Goal: Communication & Community: Answer question/provide support

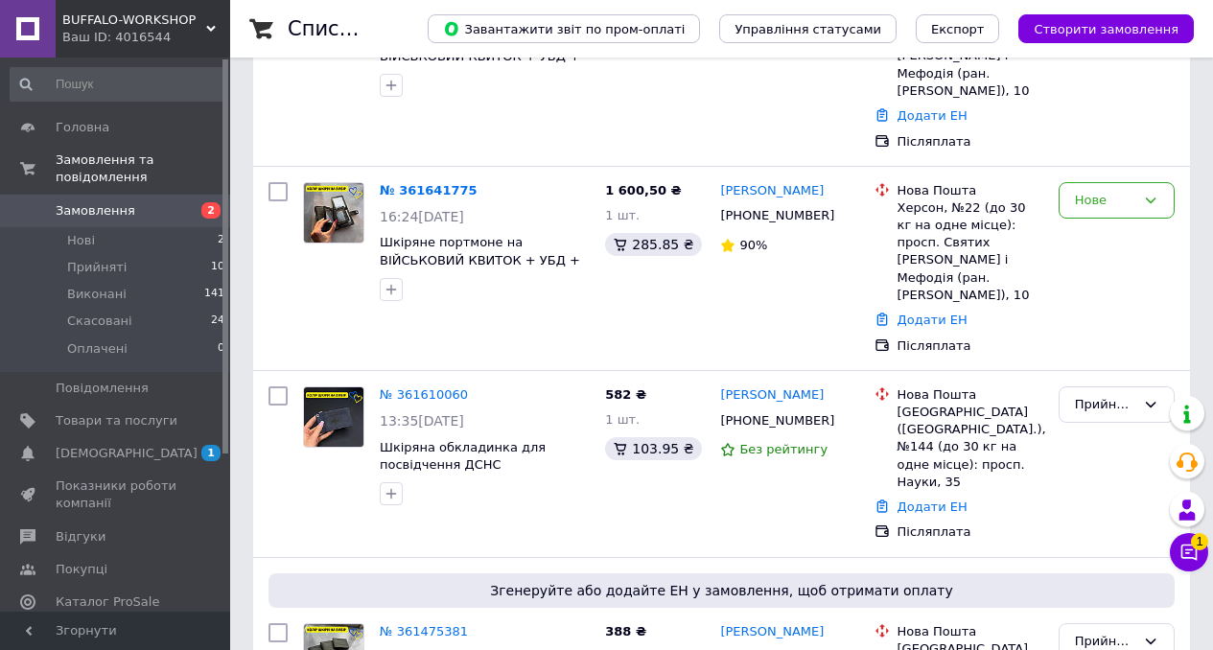
scroll to position [310, 0]
click at [341, 393] on img at bounding box center [333, 415] width 59 height 59
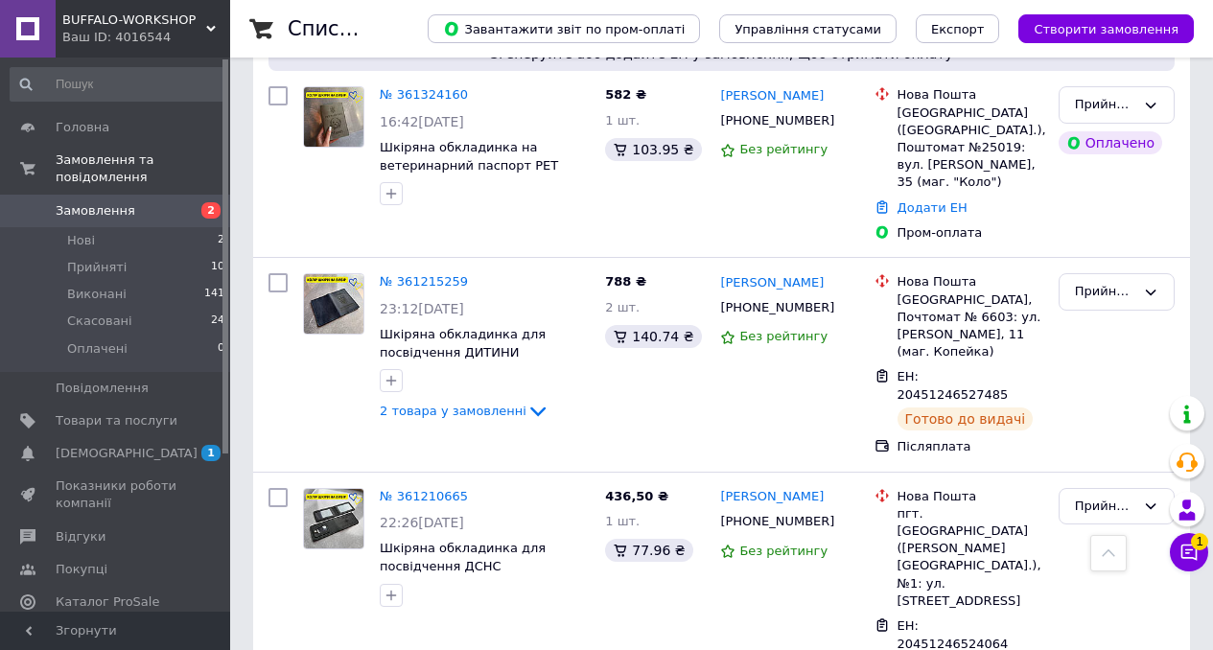
scroll to position [1563, 0]
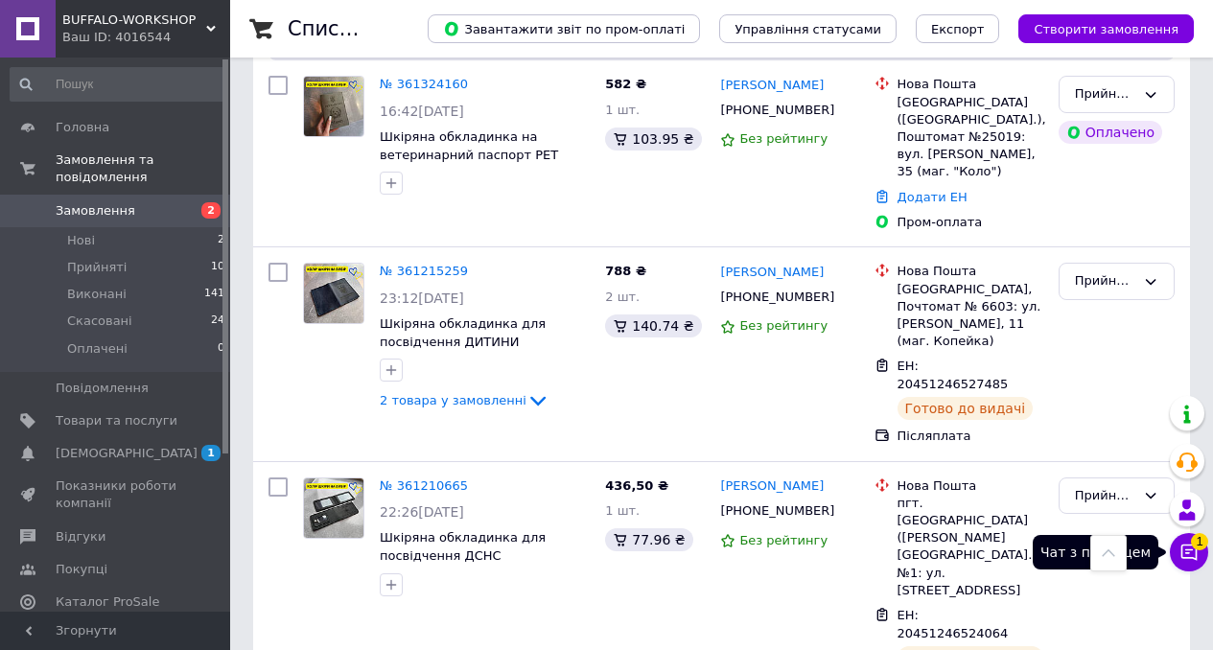
click at [1190, 562] on button "Чат з покупцем 1" at bounding box center [1189, 552] width 38 height 38
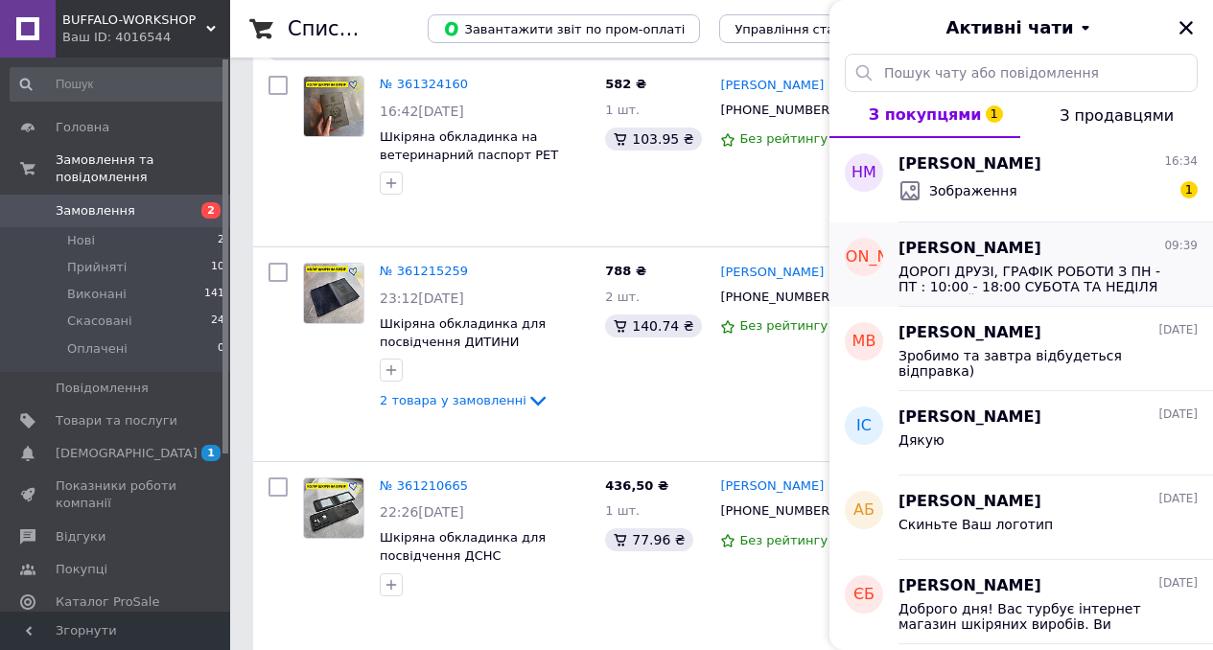
click at [1021, 272] on span "ДОРОГІ ДРУЗІ, ГРАФІК РОБОТИ З ПН - ПТ : 10:00 - 18:00 СУБОТА ТА НЕДІЛЯ НАША МАЙ…" at bounding box center [1034, 279] width 272 height 31
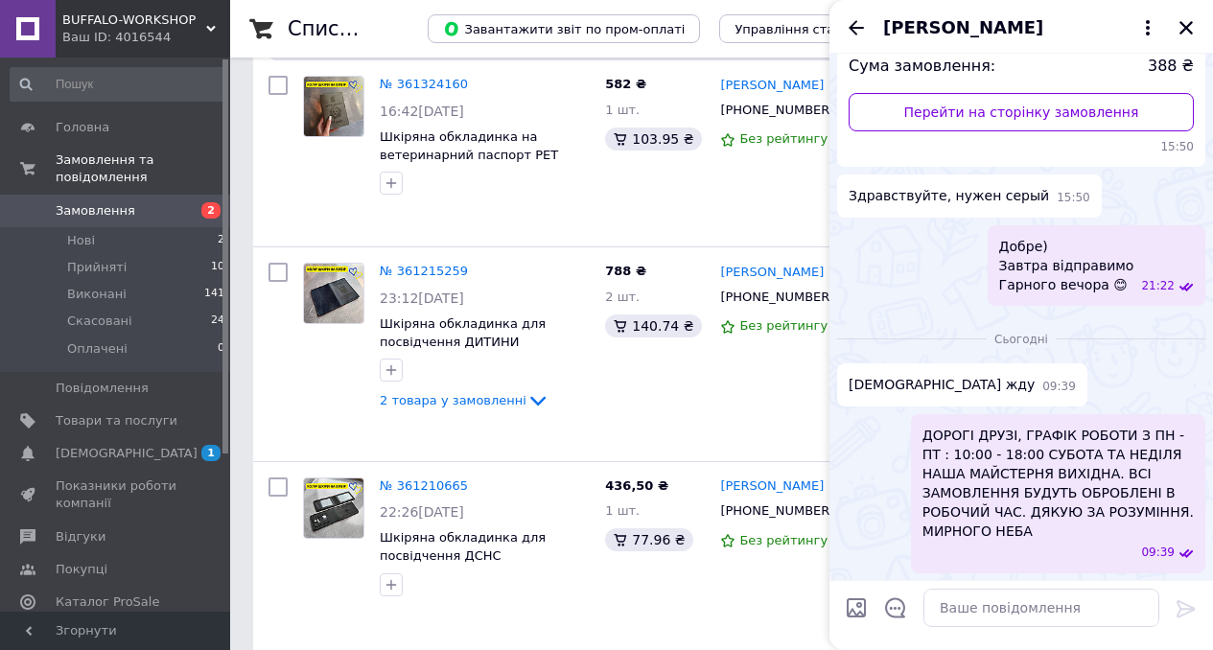
scroll to position [0, 0]
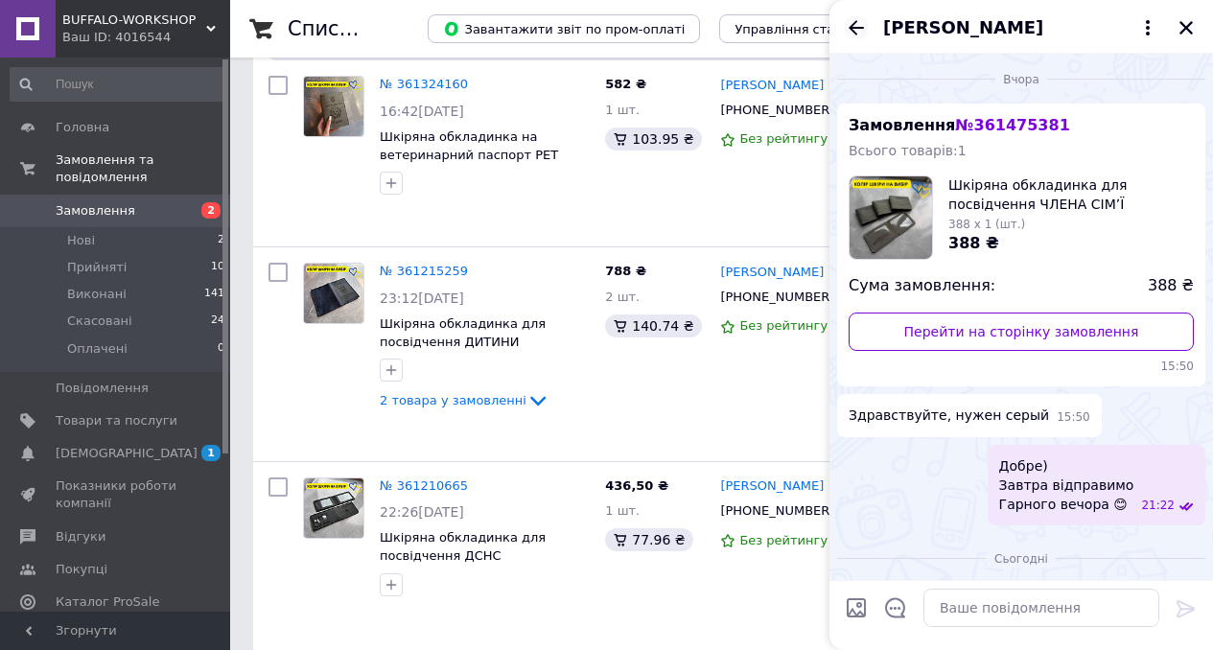
click at [846, 30] on icon "Назад" at bounding box center [856, 27] width 23 height 23
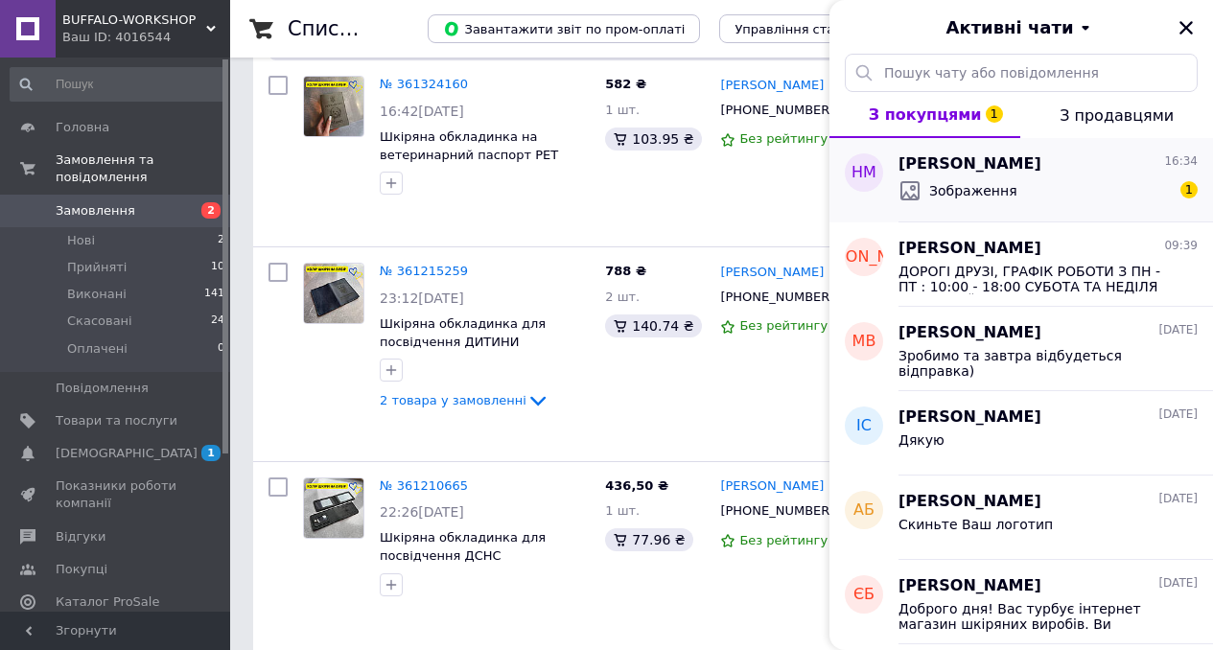
click at [972, 208] on div "Наташа Михальчук 16:34 Зображення 1" at bounding box center [1055, 180] width 314 height 84
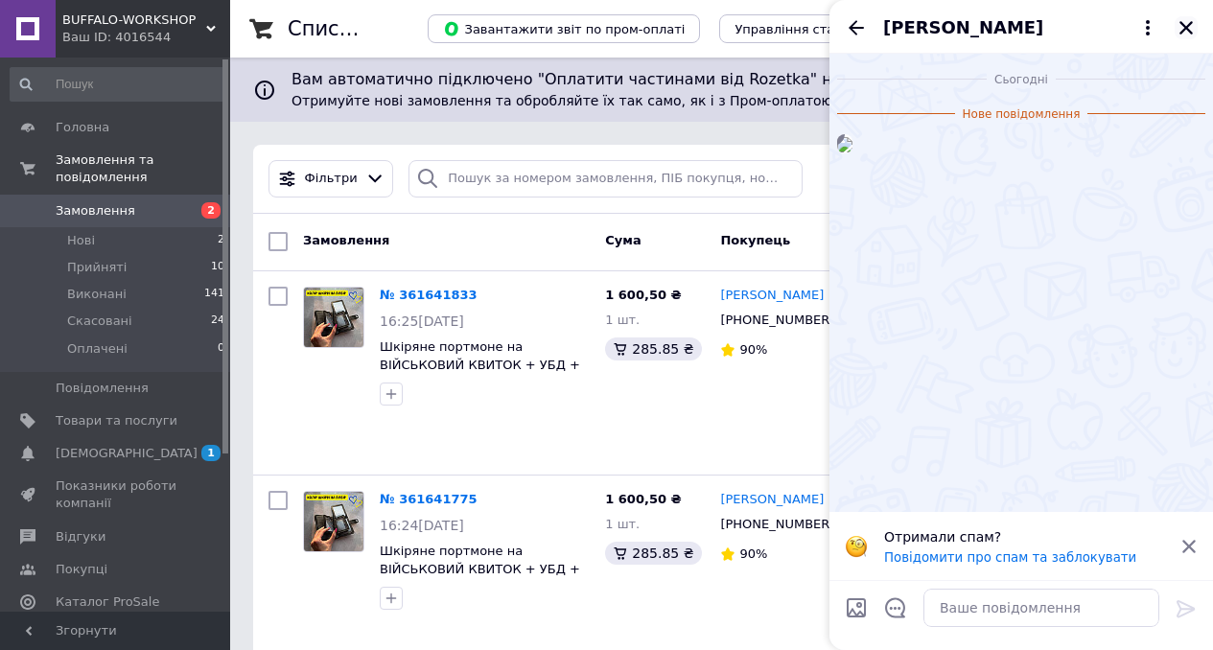
click at [1189, 29] on icon "Закрити" at bounding box center [1185, 27] width 17 height 17
